Goal: Task Accomplishment & Management: Use online tool/utility

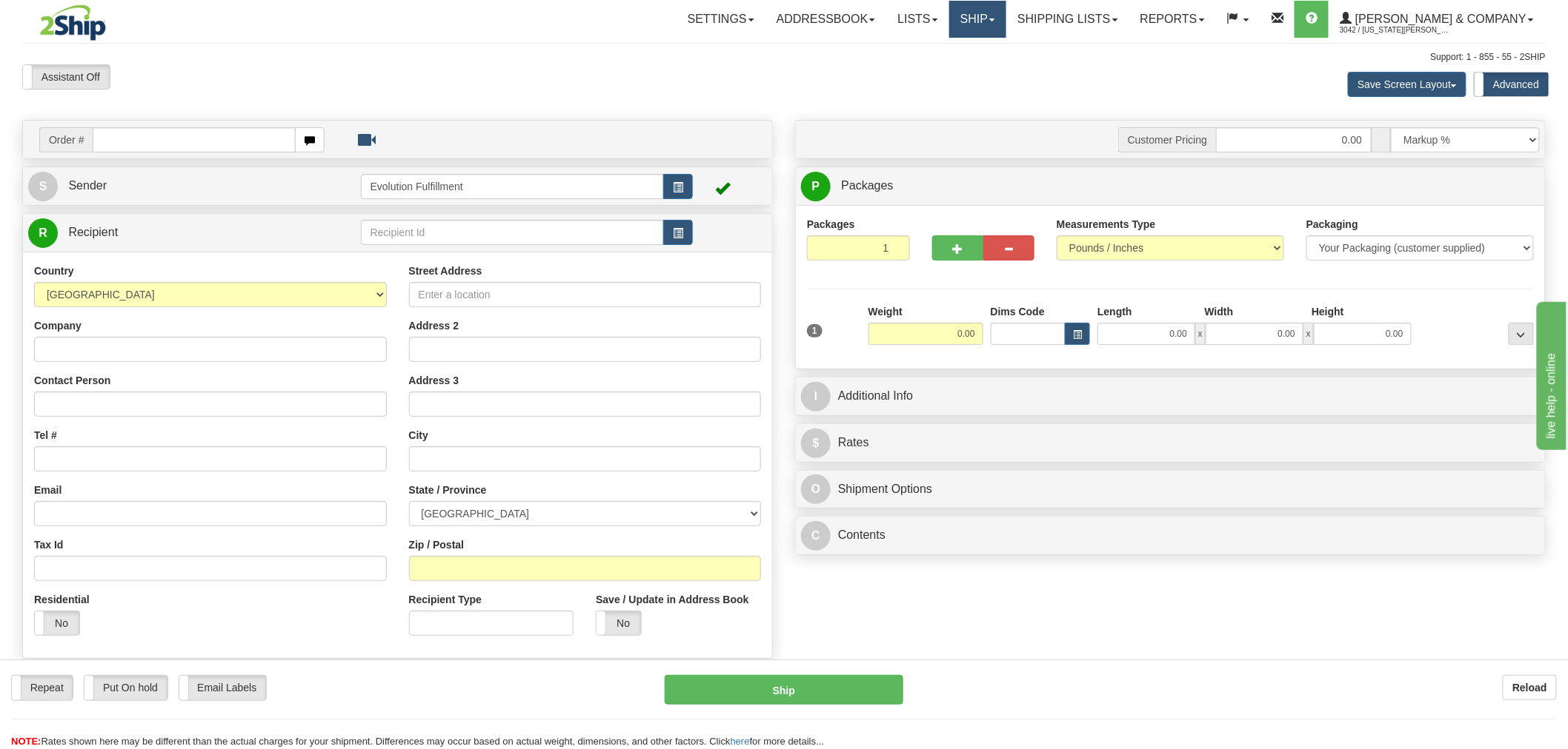
click at [1006, 14] on link "Ship" at bounding box center [978, 19] width 57 height 37
click at [991, 70] on span "OnHold / Order Queue" at bounding box center [938, 70] width 104 height 12
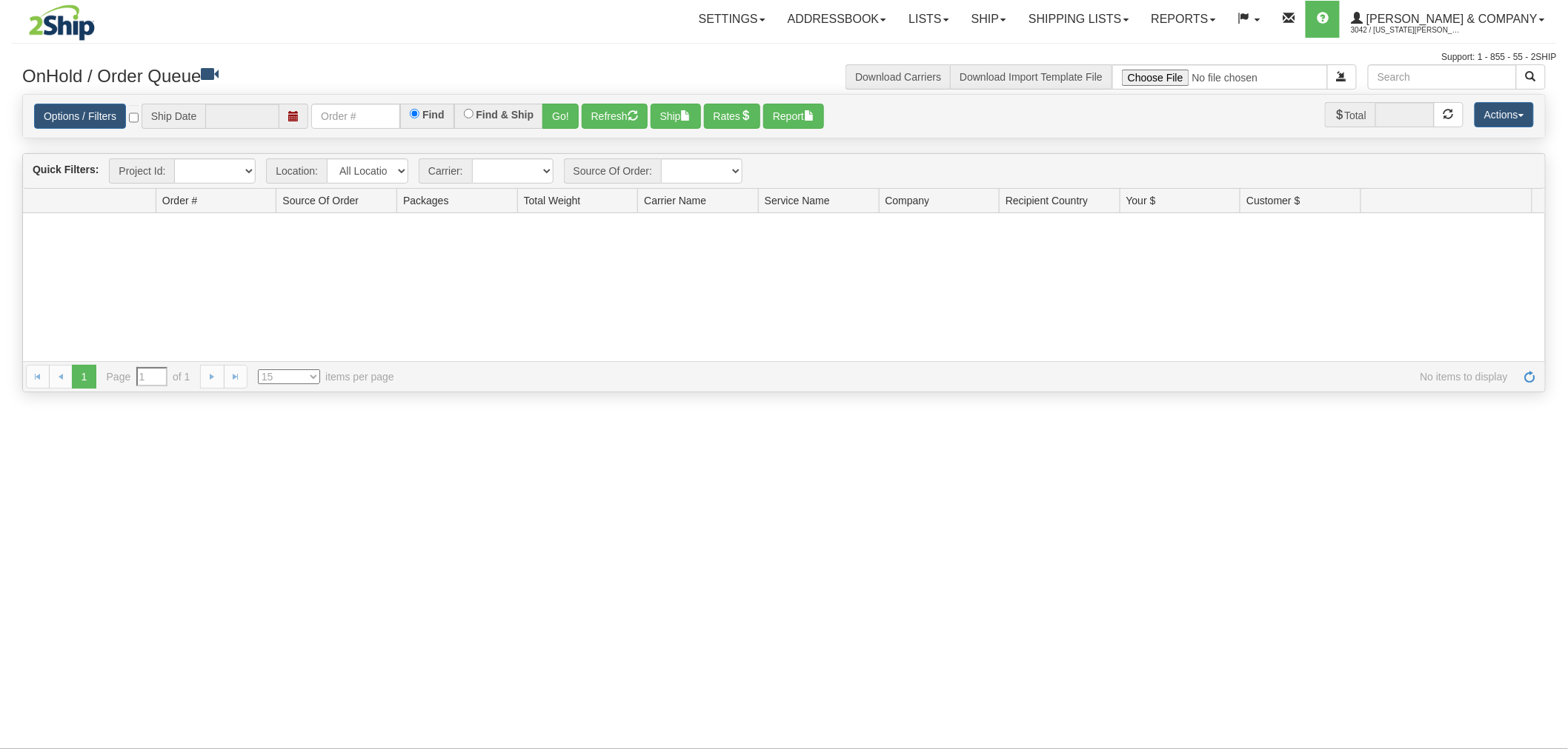
type input "[DATE]"
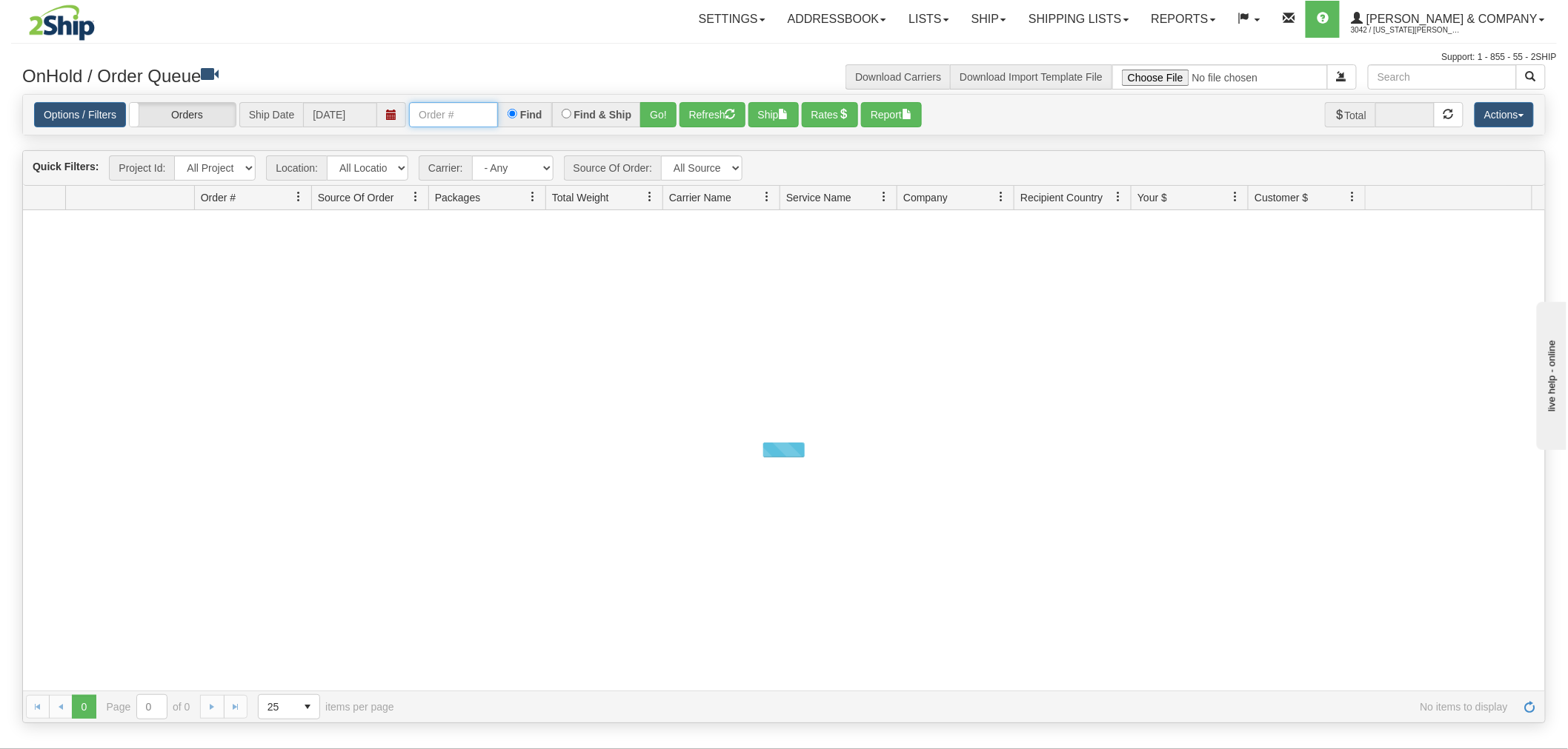
click at [417, 108] on input "text" at bounding box center [453, 115] width 89 height 26
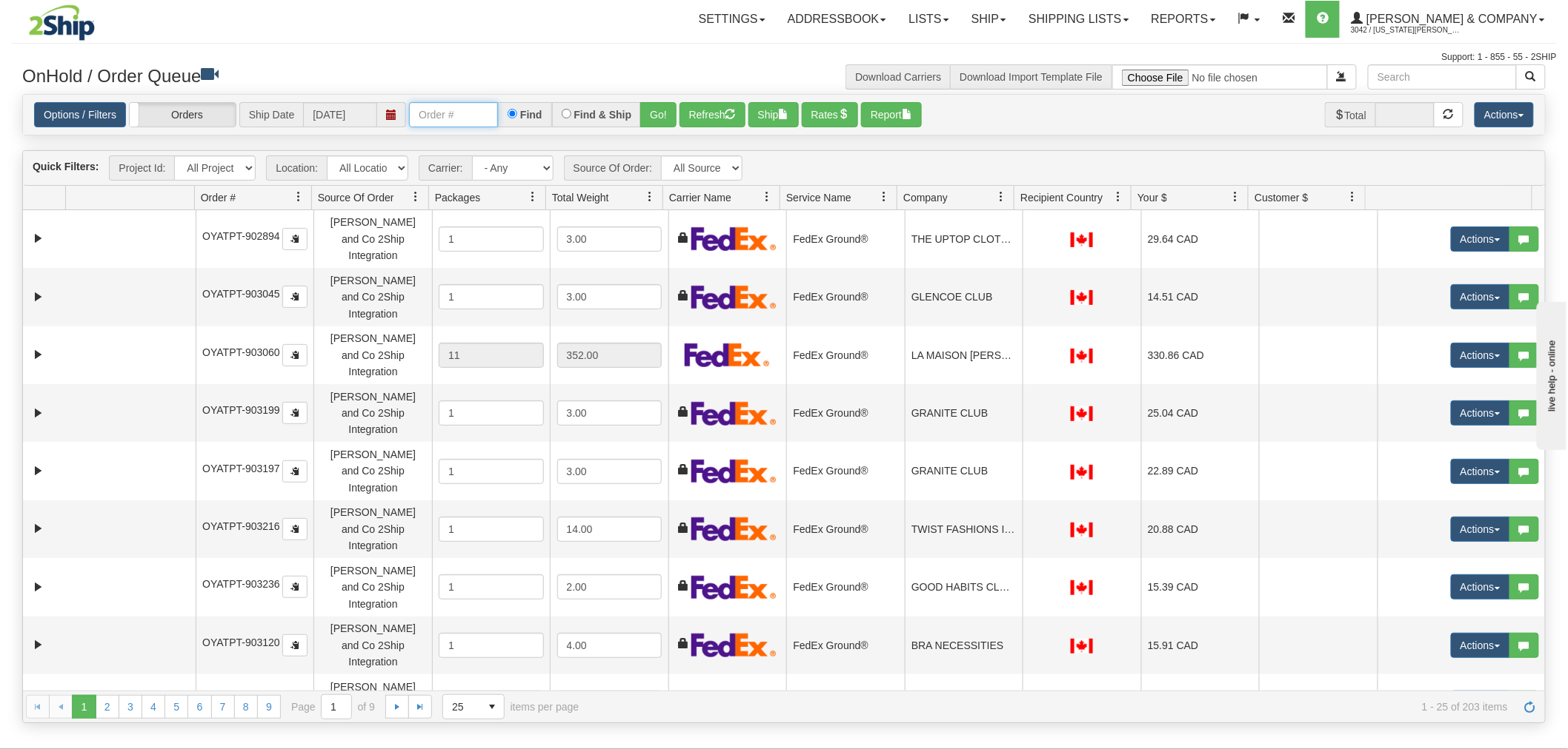
paste input "OYATPT-904165"
type input "OYATPT-904165"
click at [657, 108] on button "Go!" at bounding box center [658, 115] width 37 height 26
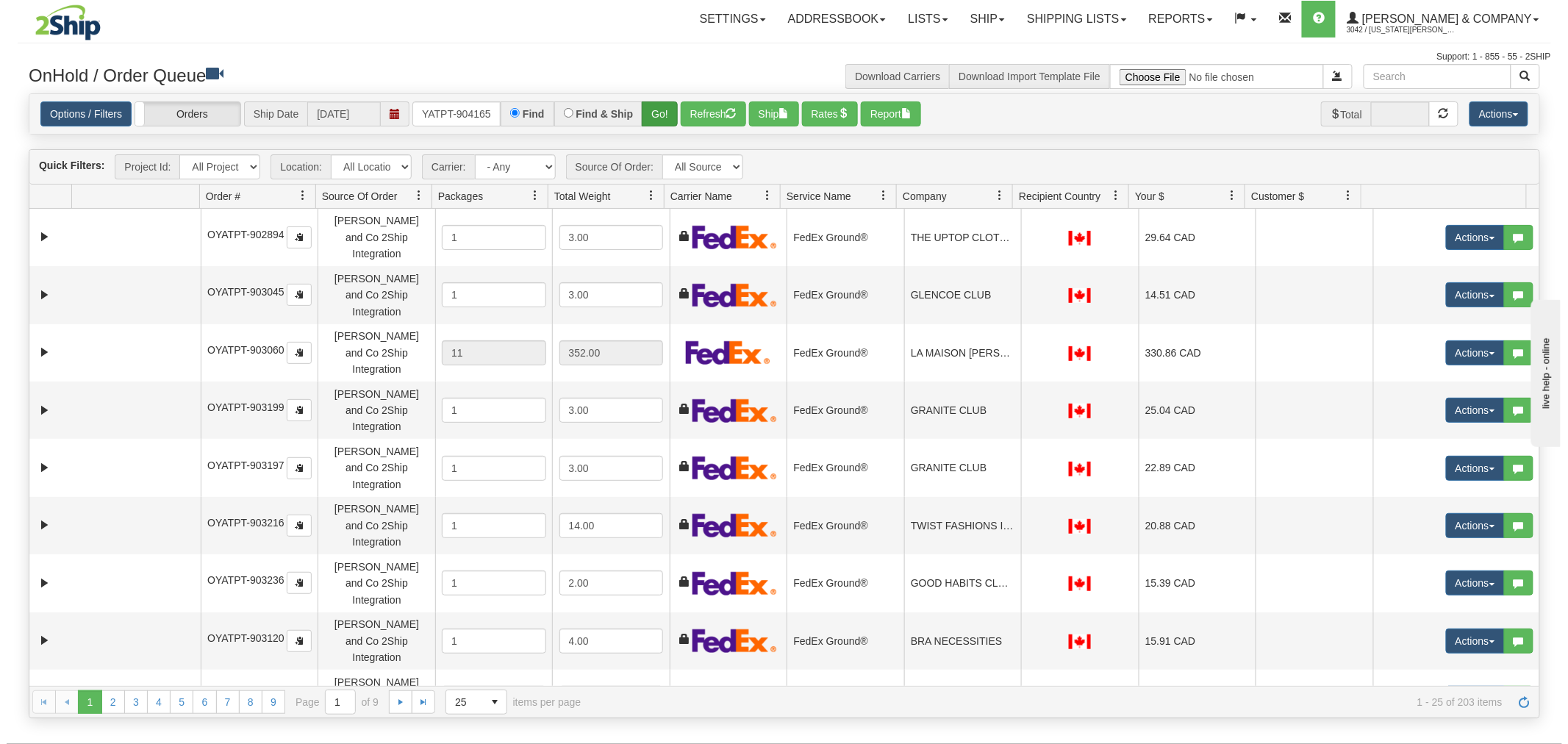
scroll to position [0, 0]
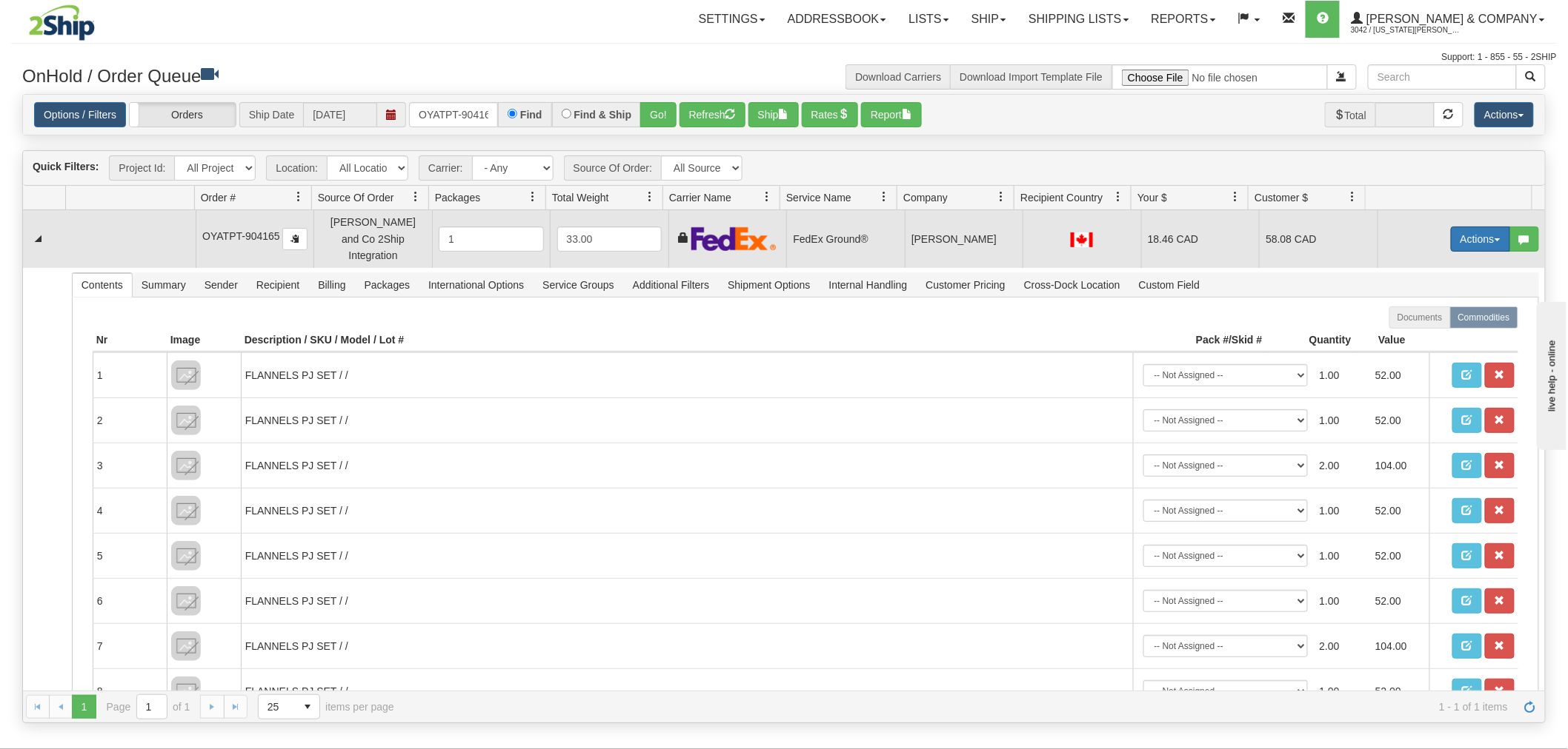
click at [1450, 228] on button "Actions" at bounding box center [1479, 239] width 59 height 26
click at [1434, 258] on link "Open" at bounding box center [1450, 267] width 119 height 19
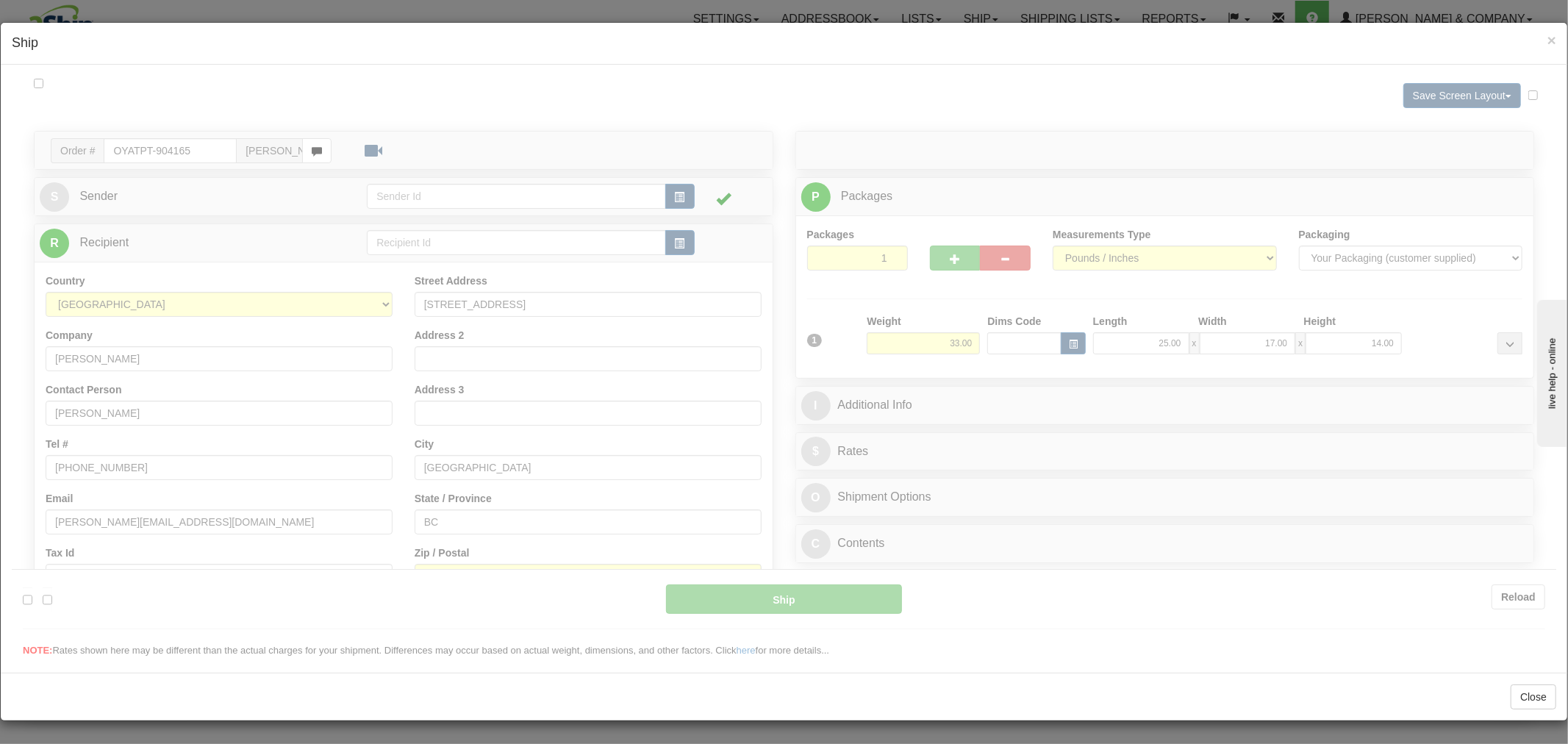
type input "92"
type input "09:53"
type input "16:00"
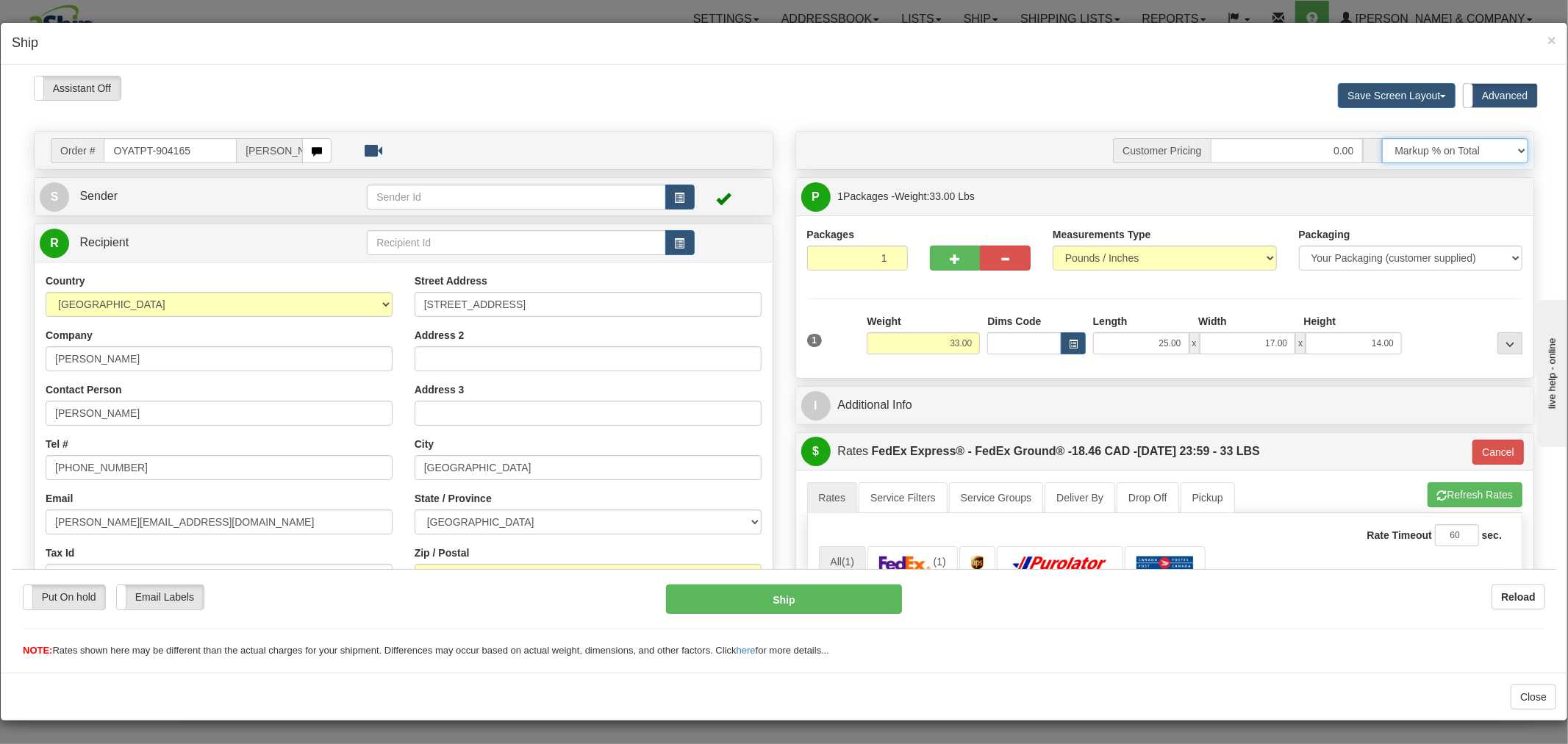
click at [1438, 149] on select "Markup % Discount % Flat Amount Per Pound Flat Amount Markup % on Total Discoun…" at bounding box center [1455, 151] width 146 height 25
click at [1382, 138] on select "Markup % Discount % Flat Amount Per Pound Flat Amount Markup % on Total Discoun…" at bounding box center [1455, 151] width 146 height 25
drag, startPoint x: 1417, startPoint y: 152, endPoint x: 1417, endPoint y: 162, distance: 10.0
click at [1417, 152] on select "Markup % Discount % Flat Amount Per Pound Flat Amount Markup % on Total Discoun…" at bounding box center [1455, 151] width 146 height 25
select select "1"
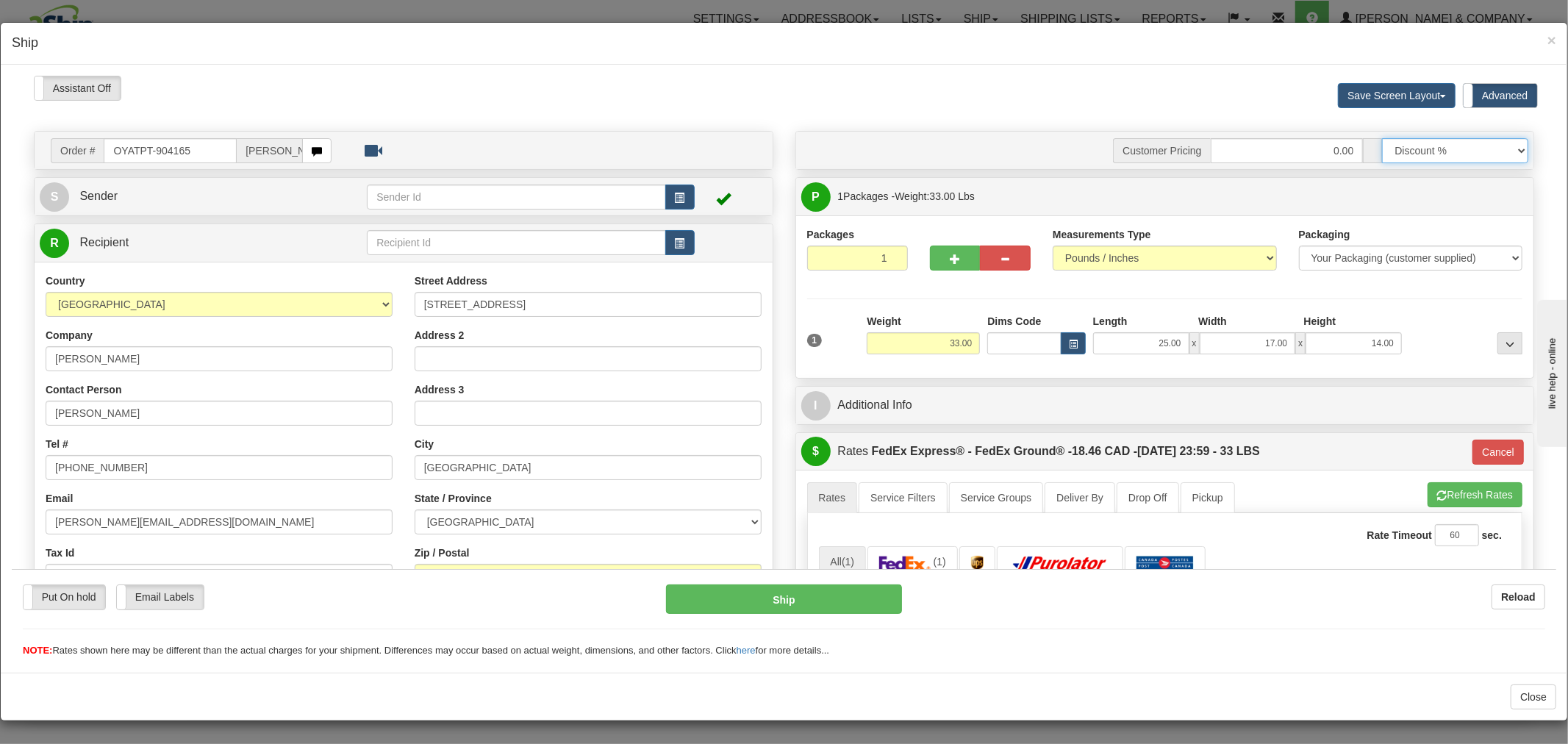
click at [1382, 138] on select "Markup % Discount % Flat Amount Per Pound Flat Amount Markup % on Total Discoun…" at bounding box center [1455, 151] width 146 height 25
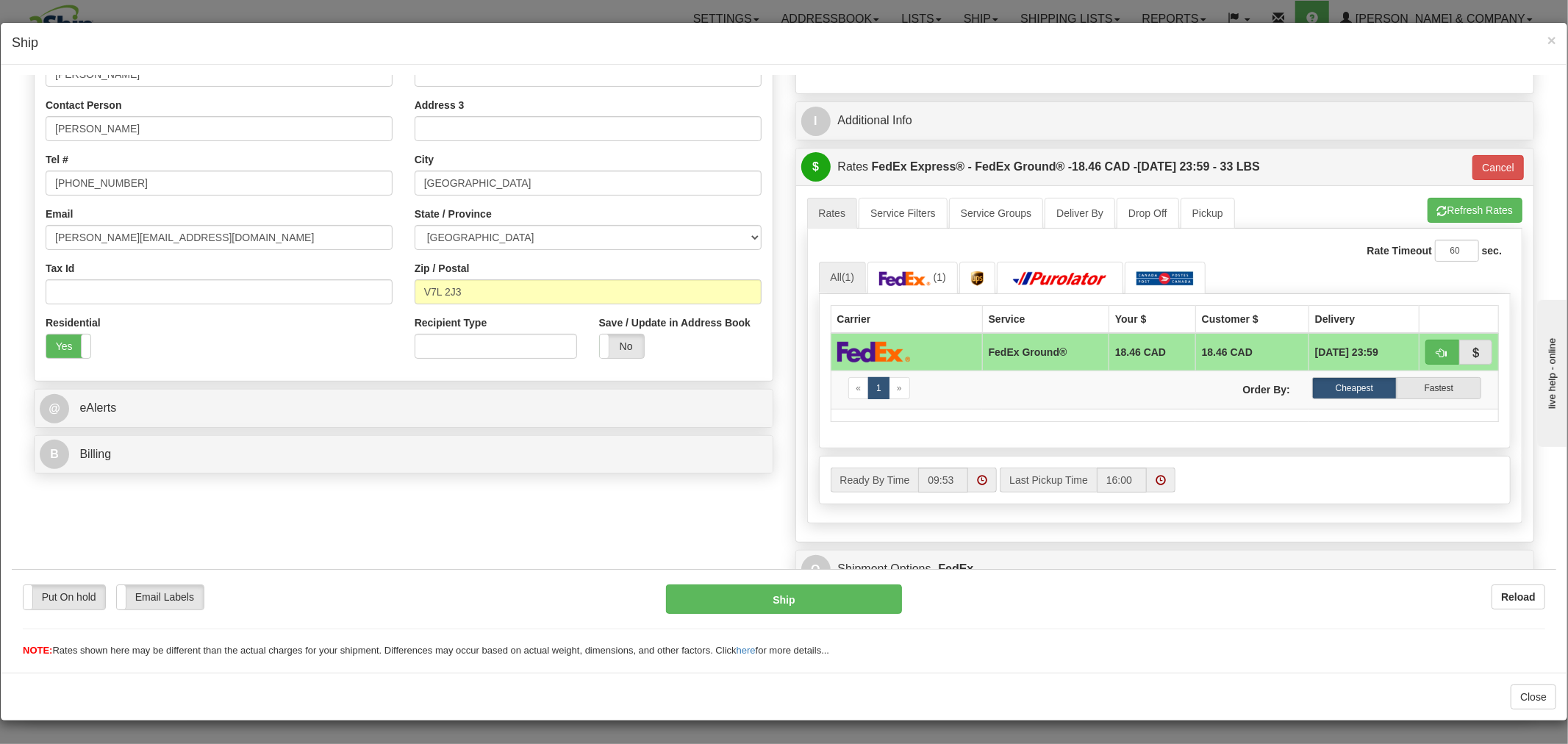
scroll to position [327, 0]
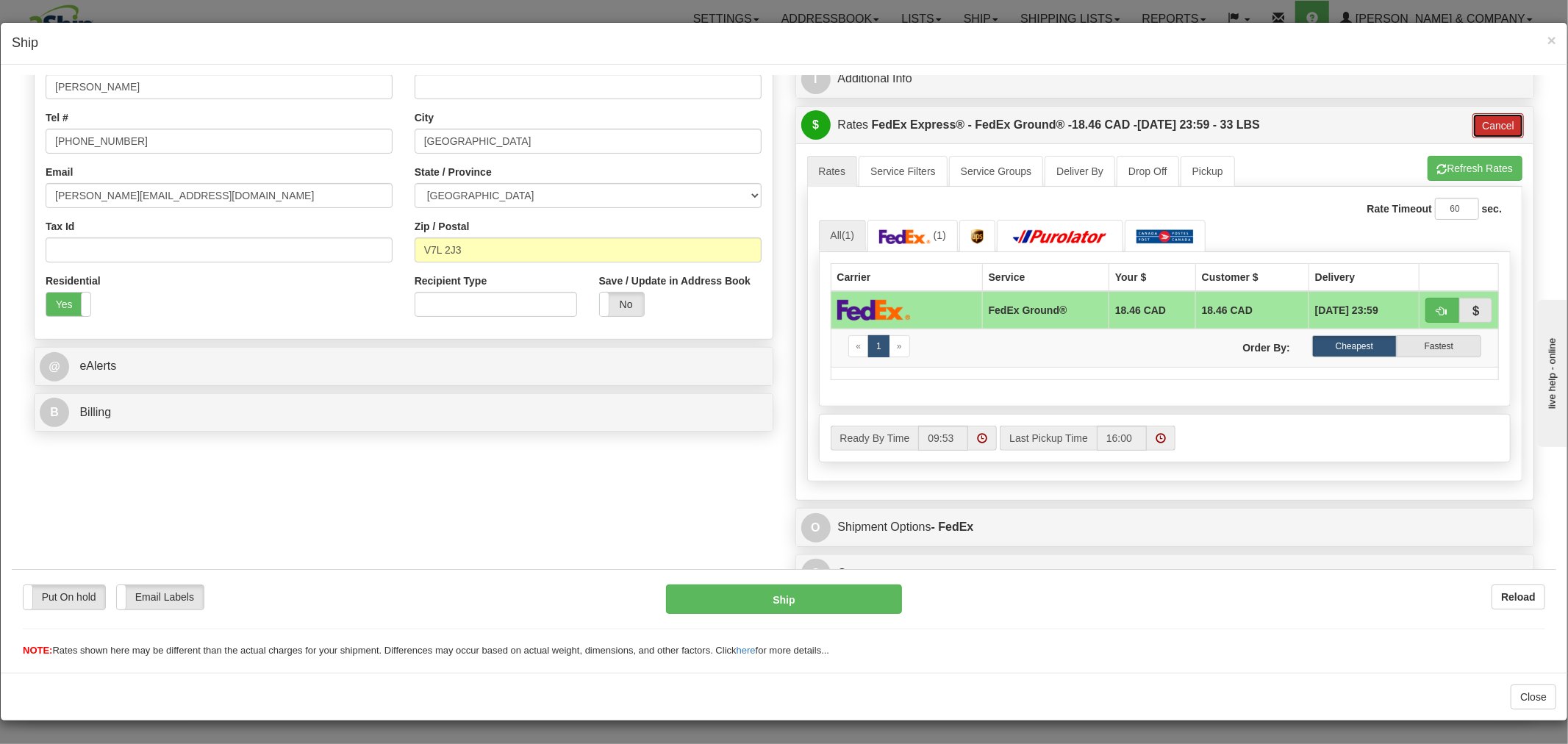
click at [1483, 122] on button "Cancel" at bounding box center [1498, 125] width 52 height 25
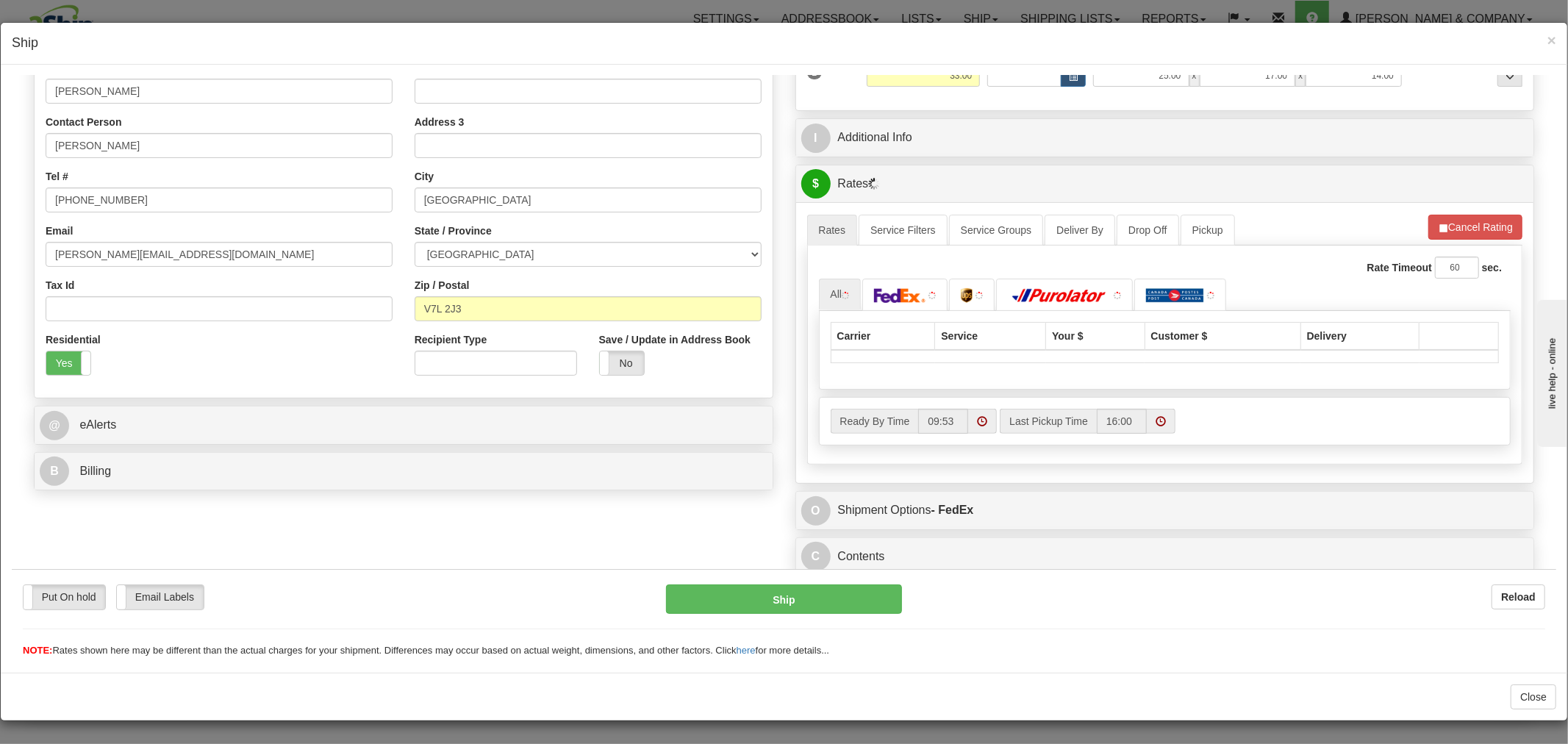
scroll to position [270, 0]
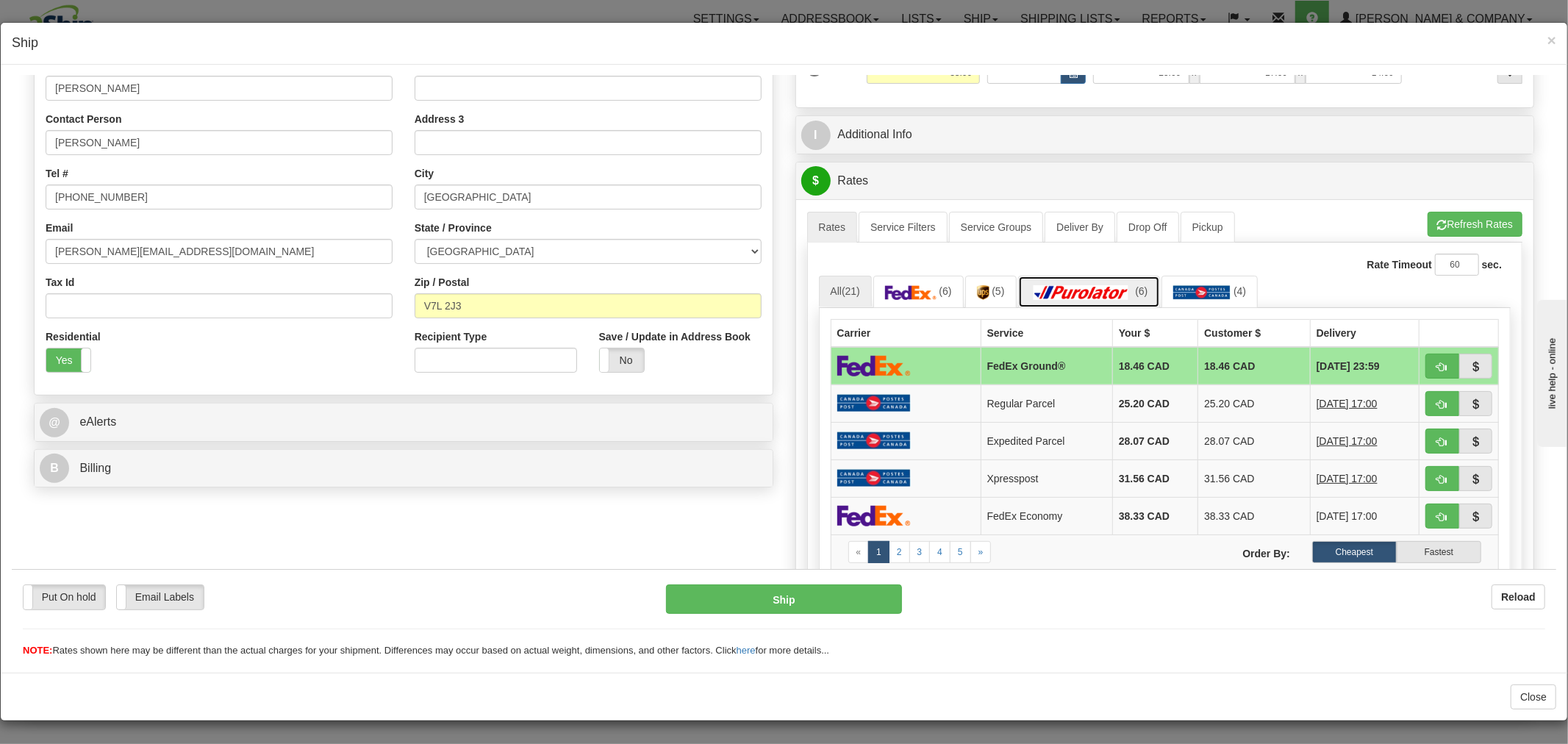
click at [1082, 285] on img at bounding box center [1082, 292] width 103 height 15
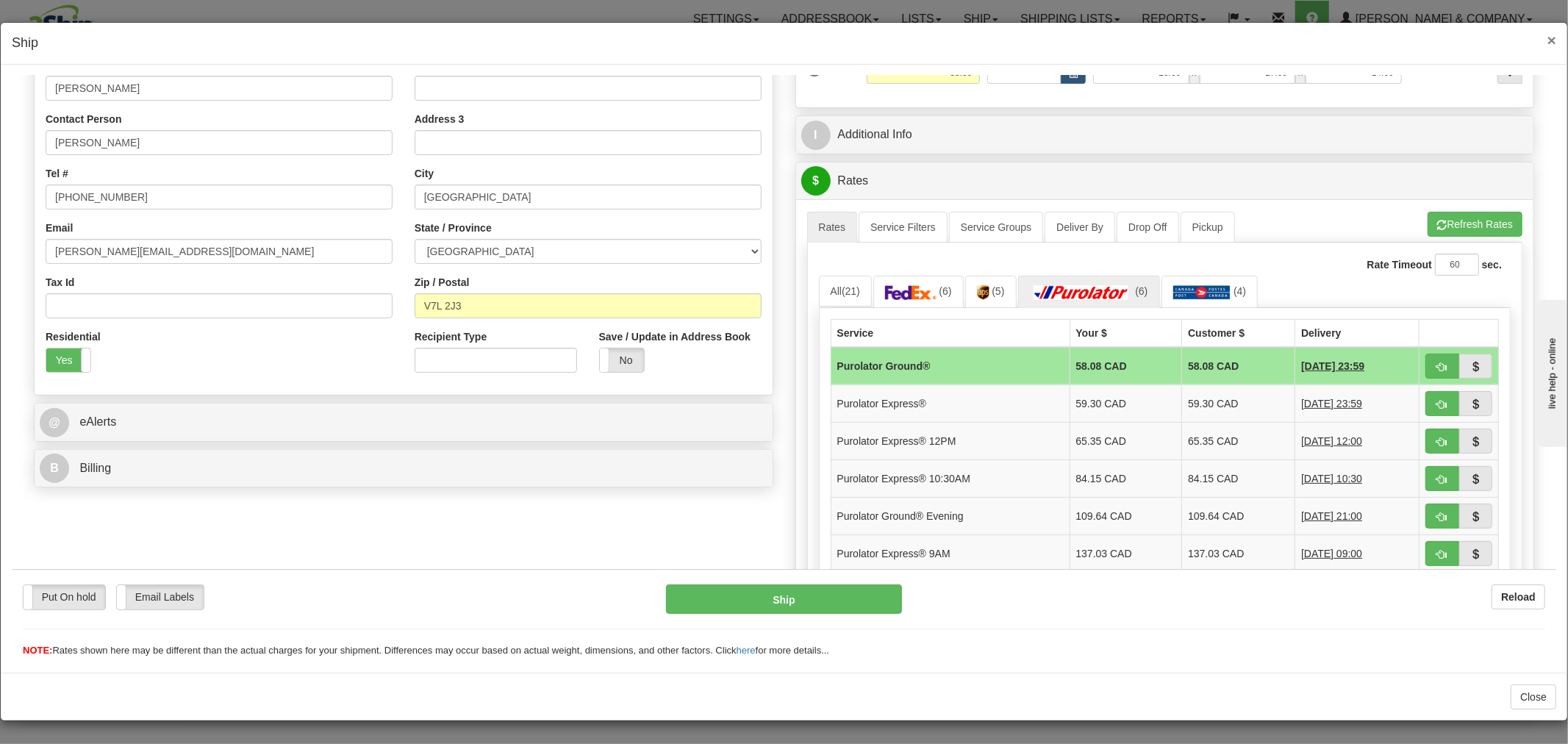
click at [1548, 37] on span "×" at bounding box center [1553, 40] width 9 height 17
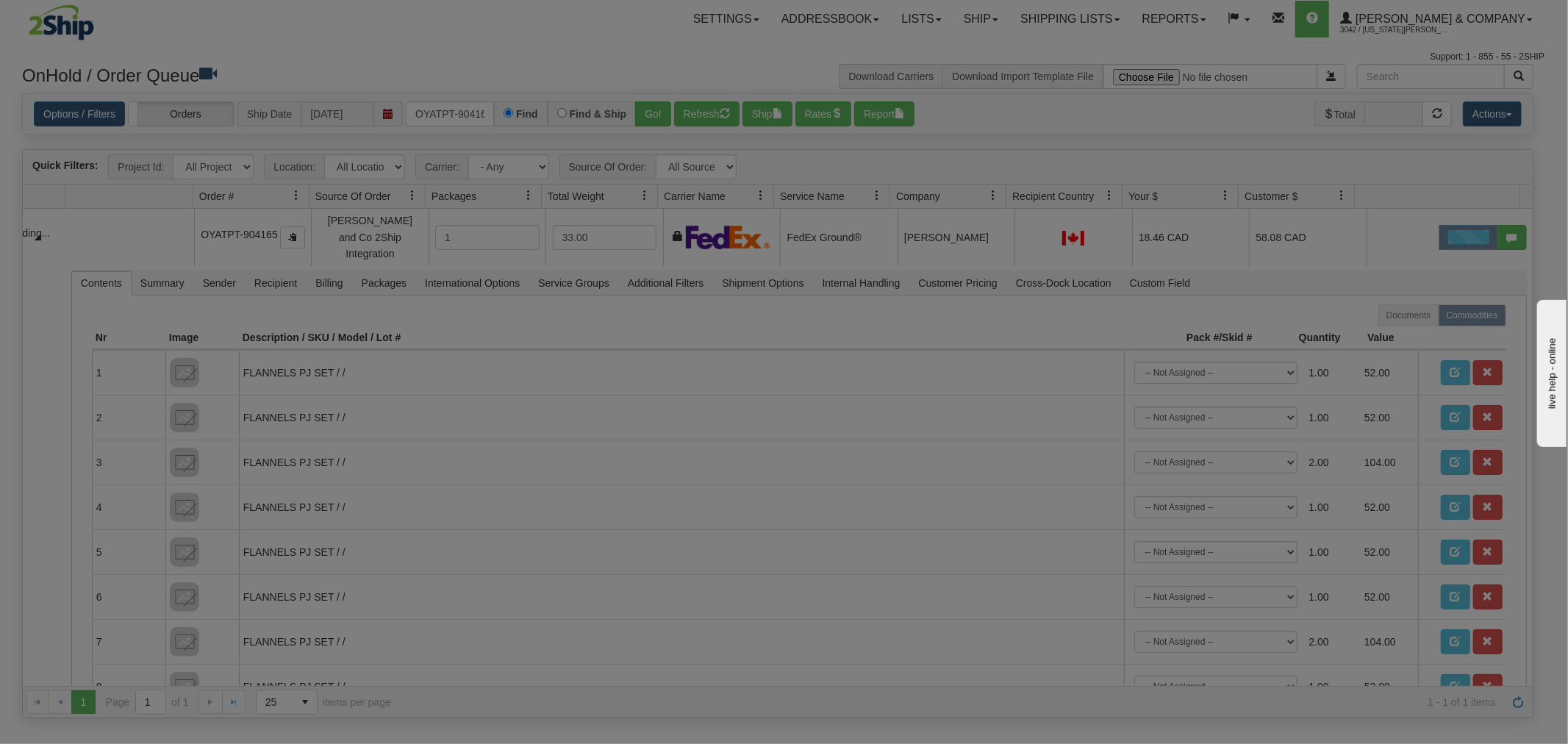
scroll to position [0, 0]
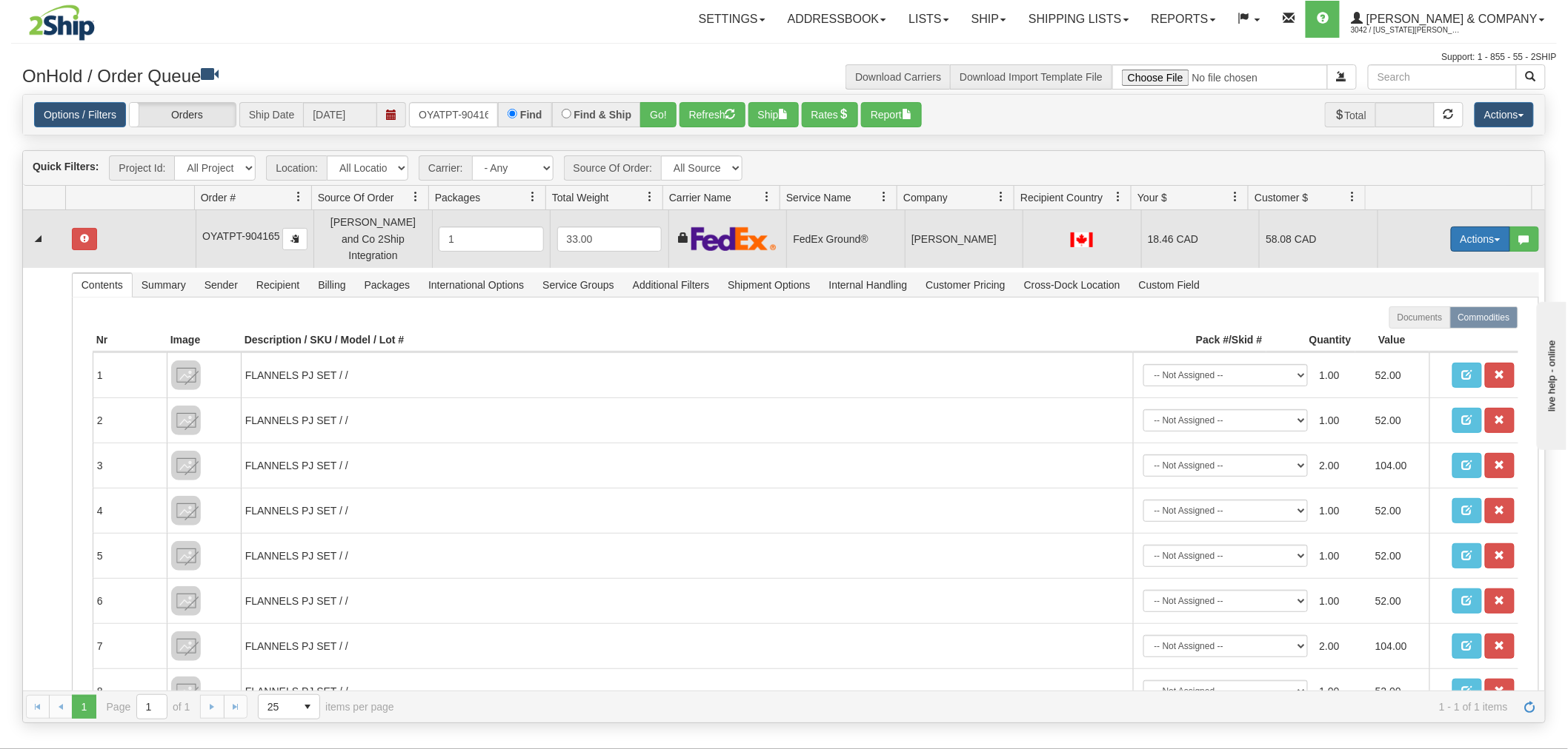
click at [1457, 227] on button "Actions" at bounding box center [1479, 239] width 59 height 26
click at [1438, 258] on link "Open" at bounding box center [1450, 267] width 119 height 19
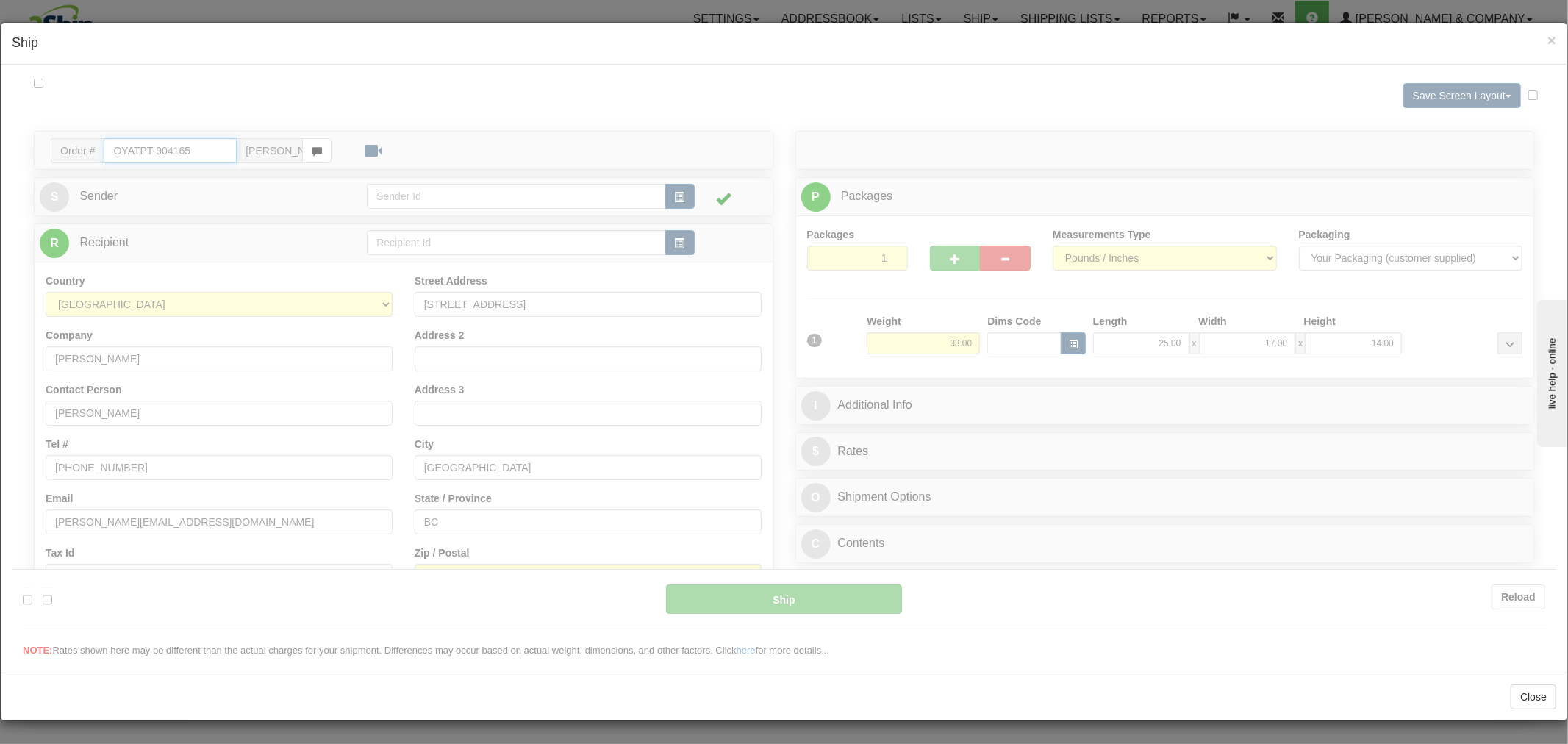
type input "92"
type input "09:54"
type input "16:00"
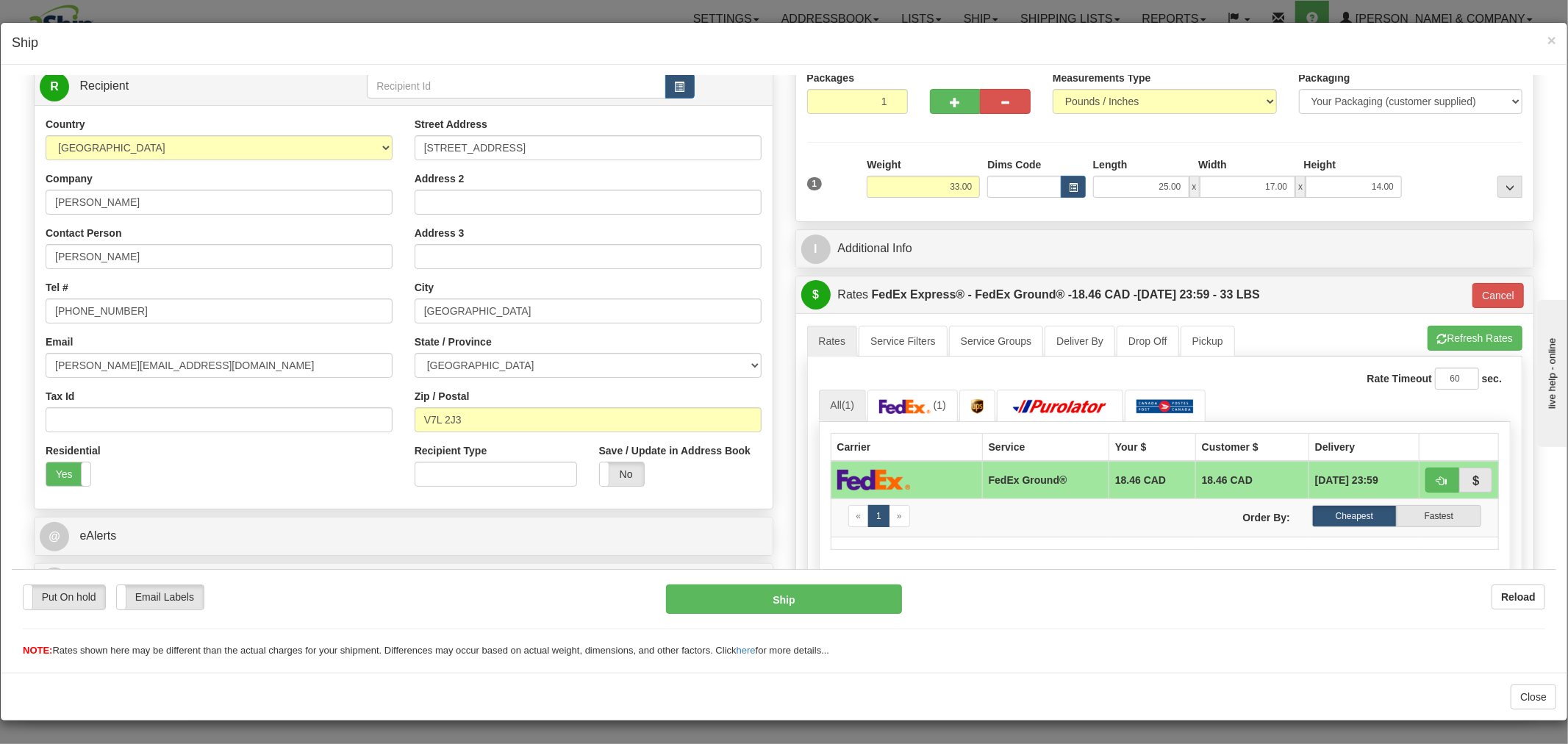
scroll to position [163, 0]
